Goal: Task Accomplishment & Management: Use online tool/utility

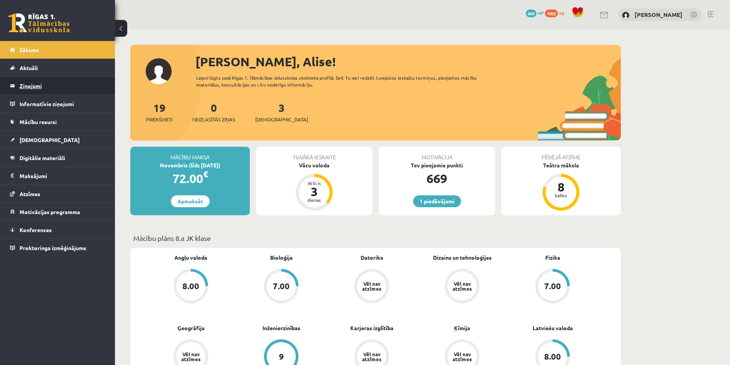
click at [46, 84] on legend "Ziņojumi 0" at bounding box center [63, 86] width 86 height 18
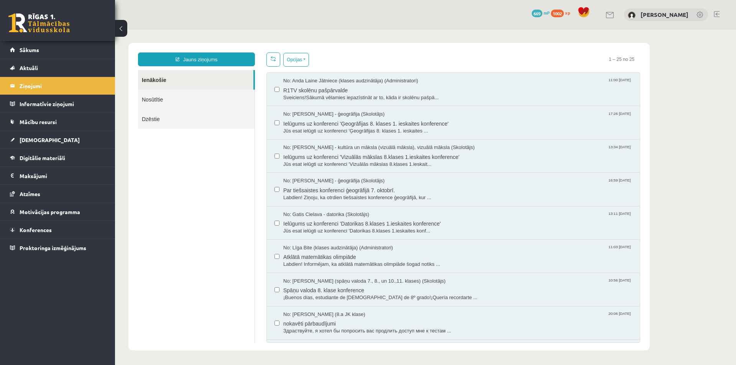
click at [169, 102] on link "Nosūtītie" at bounding box center [196, 100] width 117 height 20
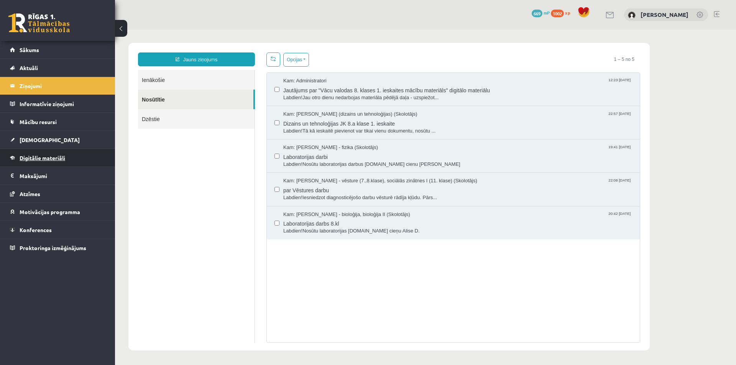
click at [44, 157] on span "Digitālie materiāli" at bounding box center [43, 158] width 46 height 7
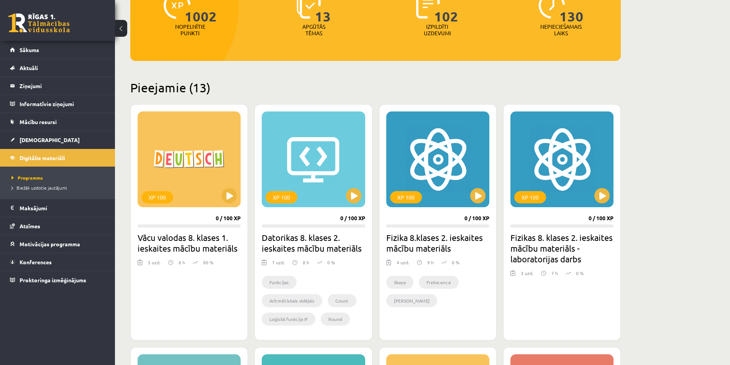
scroll to position [115, 0]
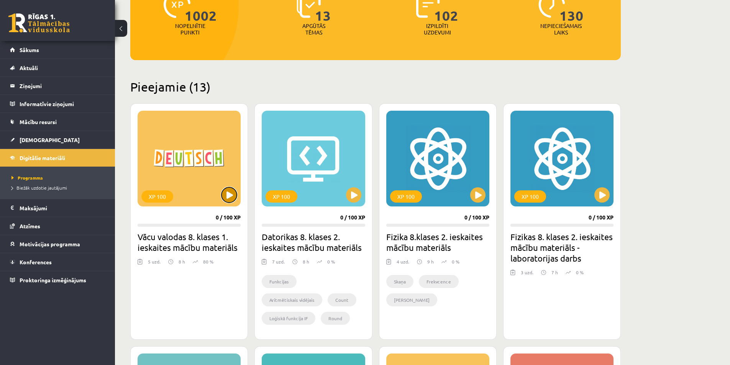
click at [229, 195] on button at bounding box center [229, 195] width 15 height 15
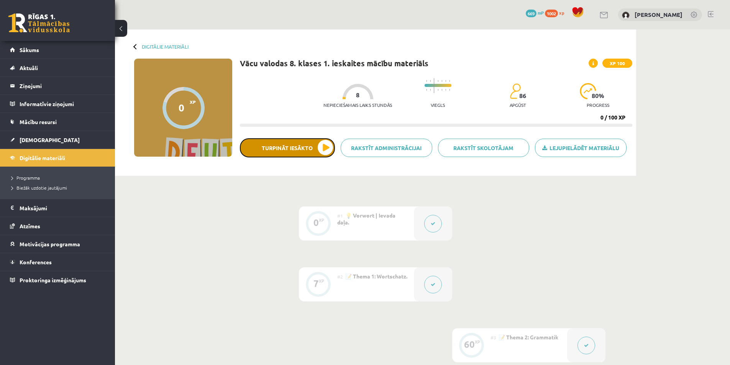
click at [306, 152] on button "Turpināt iesākto" at bounding box center [287, 147] width 95 height 19
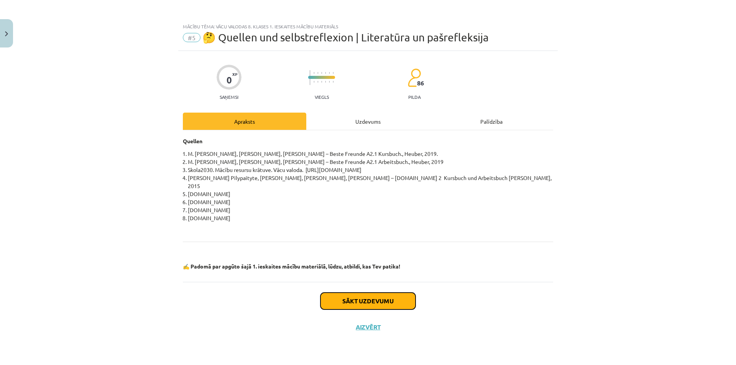
click at [366, 293] on button "Sākt uzdevumu" at bounding box center [368, 301] width 95 height 17
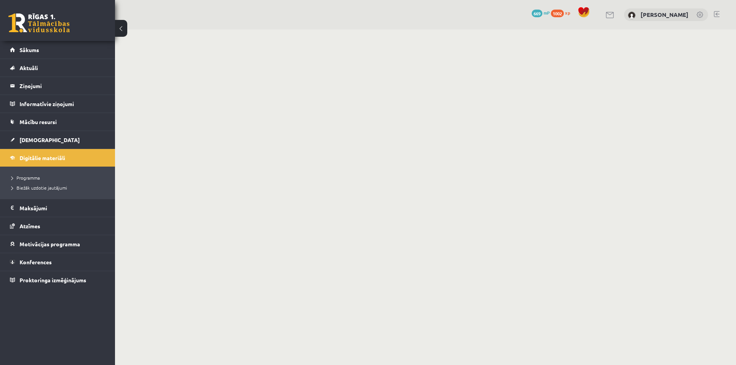
click at [120, 29] on button at bounding box center [121, 28] width 12 height 17
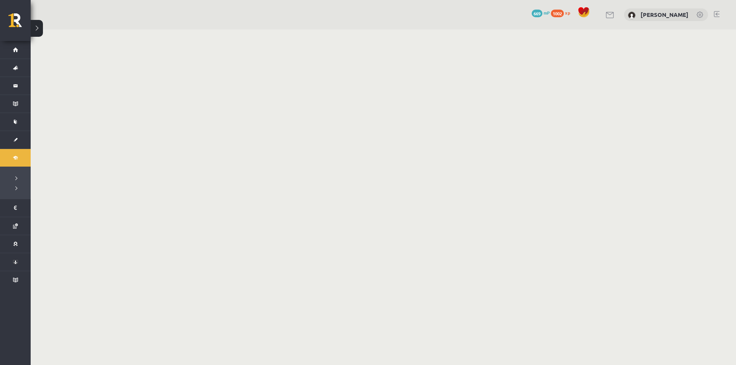
click at [36, 26] on button at bounding box center [37, 28] width 12 height 17
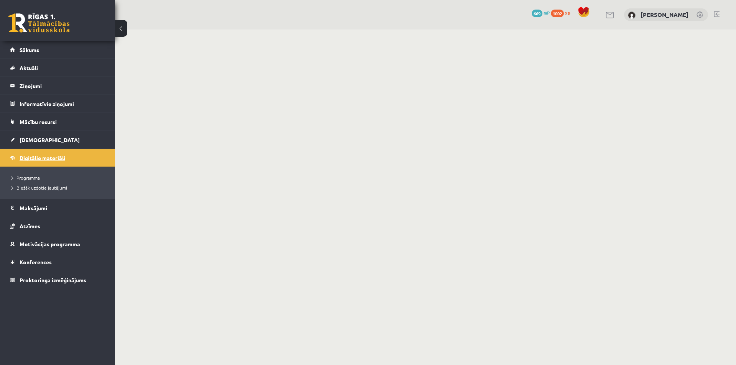
click at [39, 160] on span "Digitālie materiāli" at bounding box center [43, 158] width 46 height 7
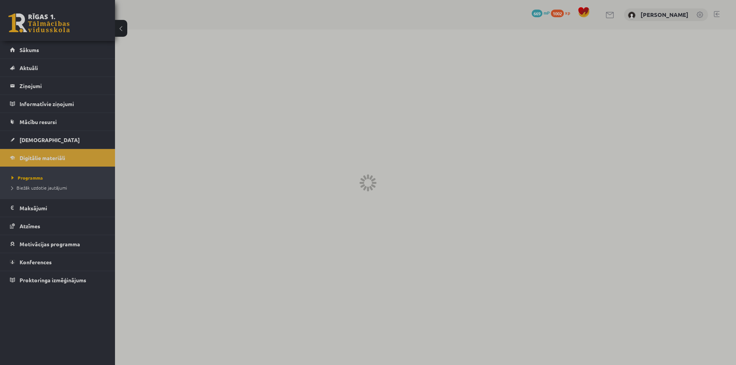
click at [36, 140] on div at bounding box center [368, 182] width 736 height 365
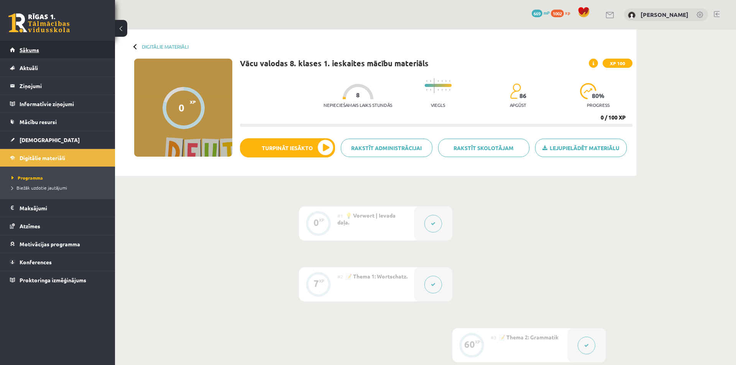
click at [33, 51] on span "Sākums" at bounding box center [30, 49] width 20 height 7
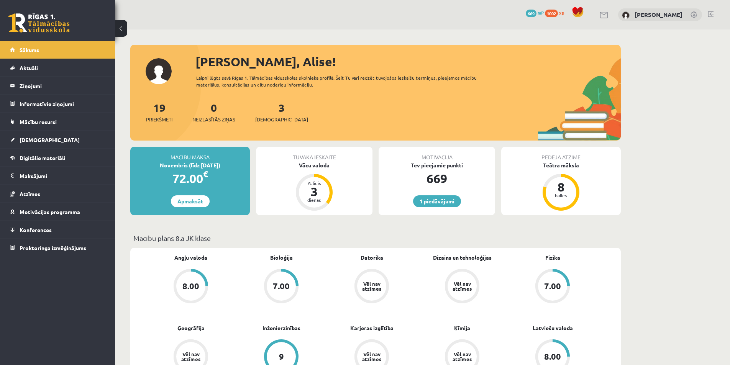
click at [711, 13] on link at bounding box center [711, 14] width 6 height 6
